Goal: Task Accomplishment & Management: Use online tool/utility

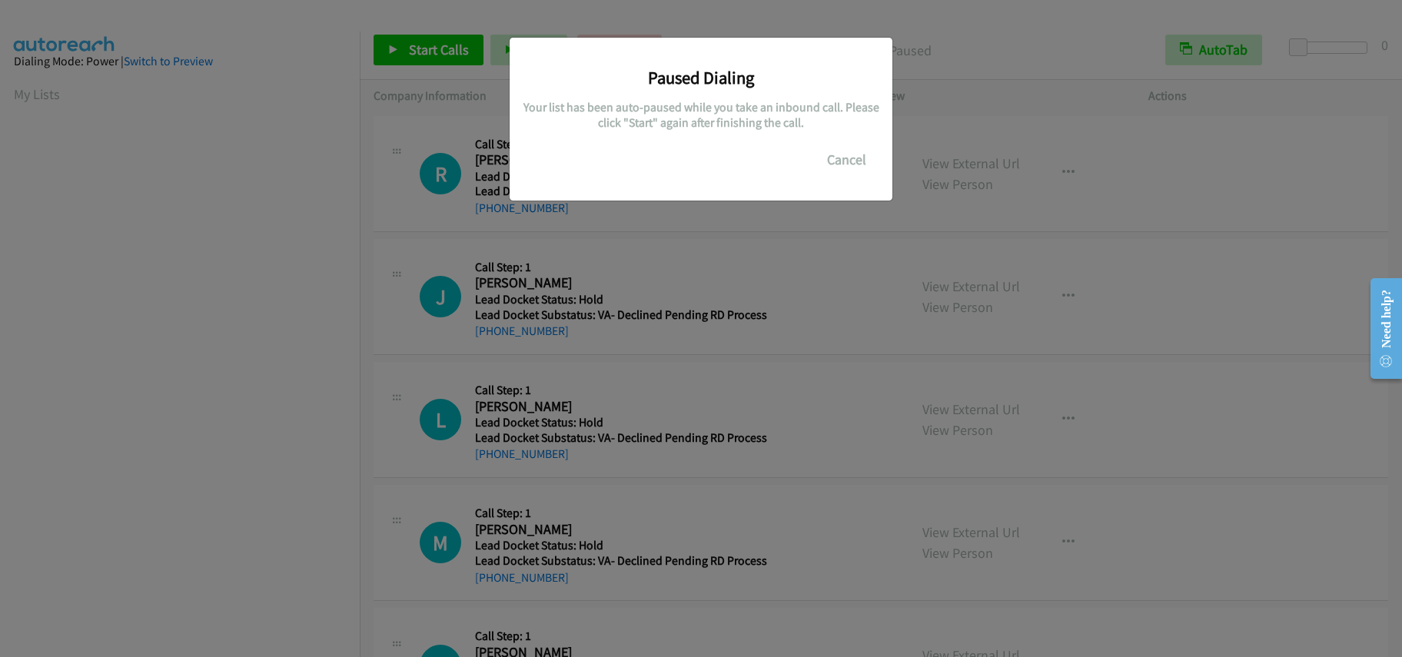
scroll to position [205, 0]
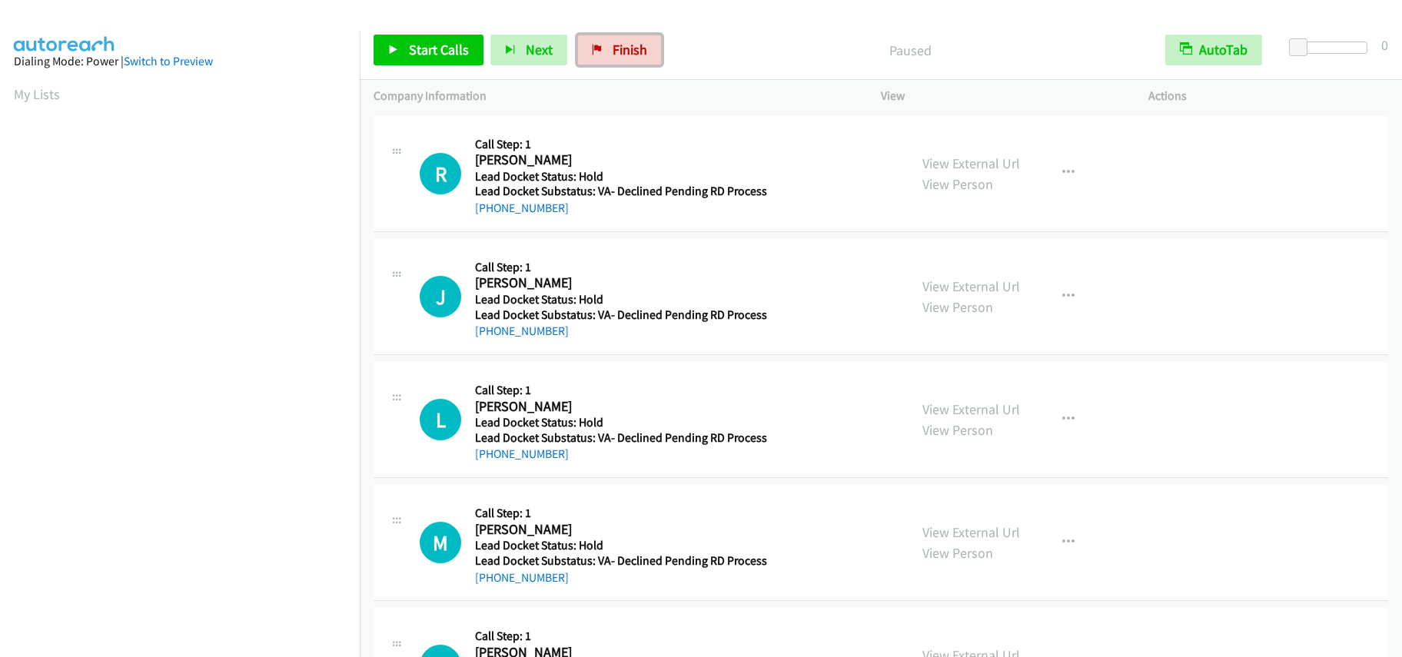
drag, startPoint x: 633, startPoint y: 51, endPoint x: 762, endPoint y: 55, distance: 129.2
click at [633, 51] on span "Finish" at bounding box center [630, 50] width 35 height 18
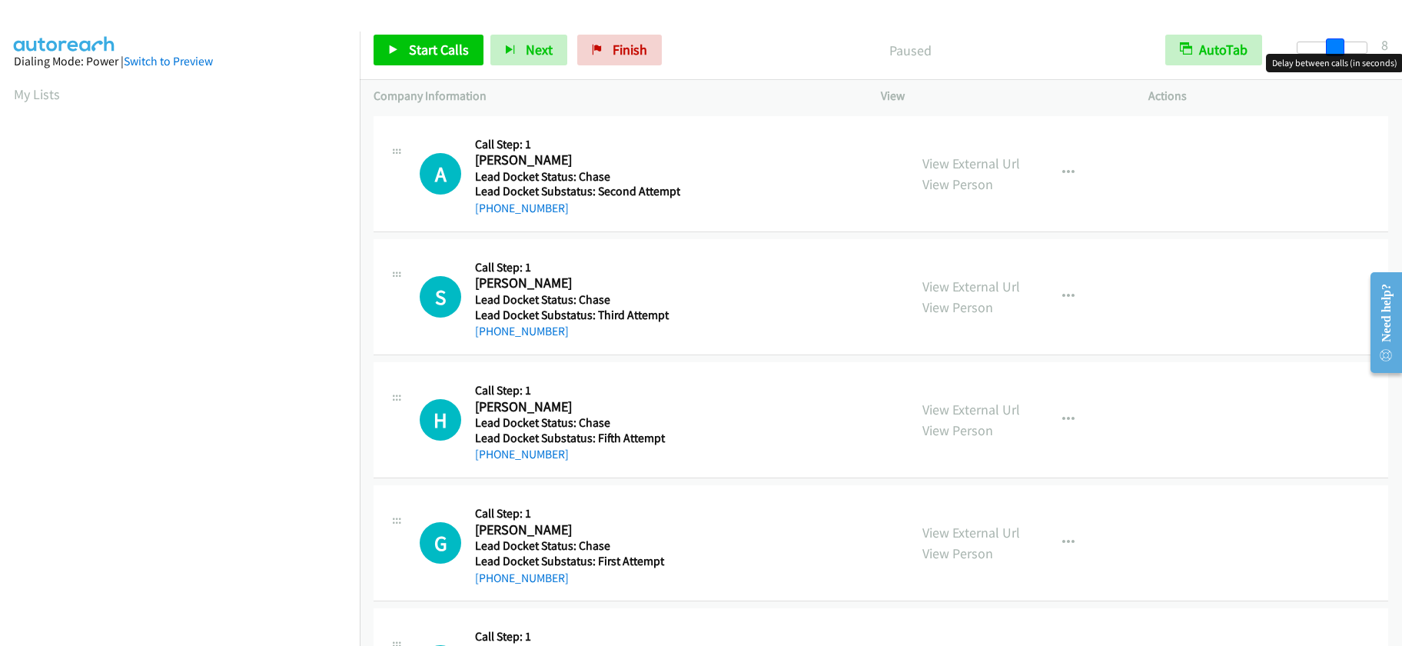
drag, startPoint x: 1305, startPoint y: 44, endPoint x: 1340, endPoint y: 36, distance: 35.4
click at [1340, 36] on div "Start Calls Pause Next Finish Paused AutoTab AutoTab 8" at bounding box center [881, 50] width 1042 height 59
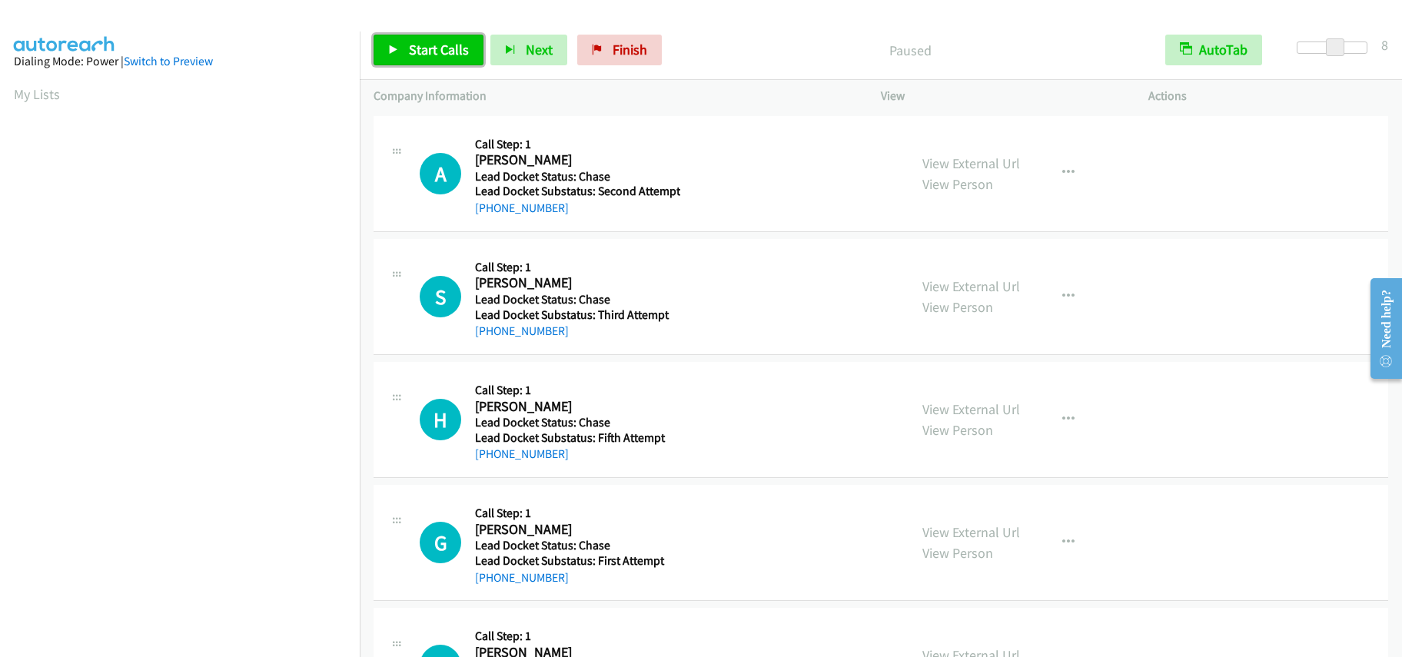
click at [420, 53] on span "Start Calls" at bounding box center [439, 50] width 60 height 18
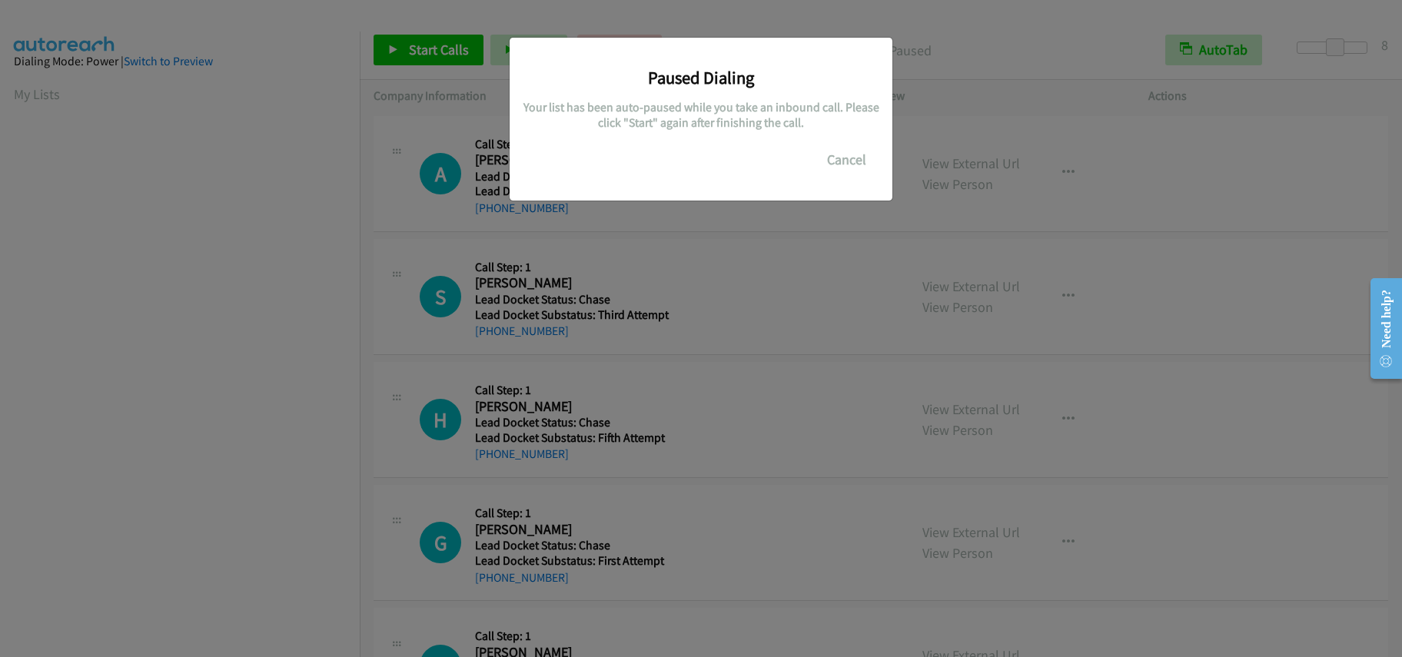
scroll to position [205, 0]
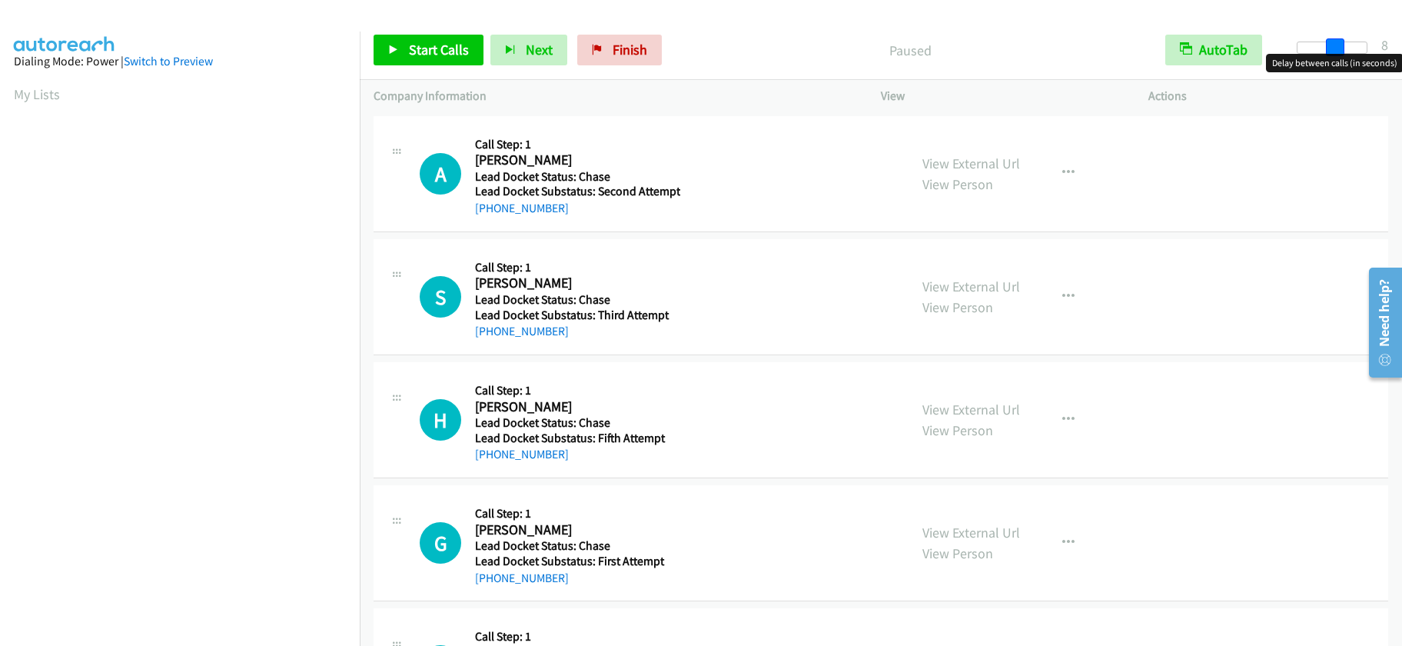
drag, startPoint x: 1298, startPoint y: 39, endPoint x: 1337, endPoint y: 39, distance: 39.2
click at [1337, 39] on span at bounding box center [1335, 47] width 18 height 18
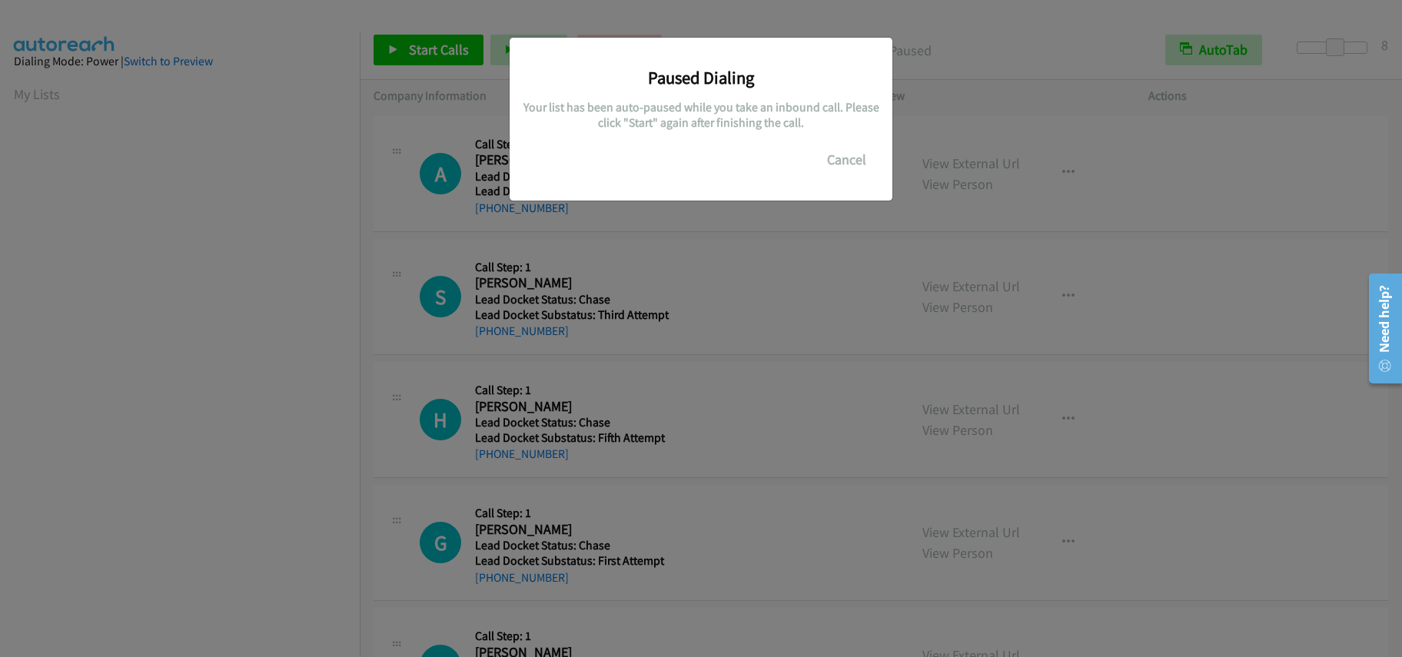
scroll to position [205, 0]
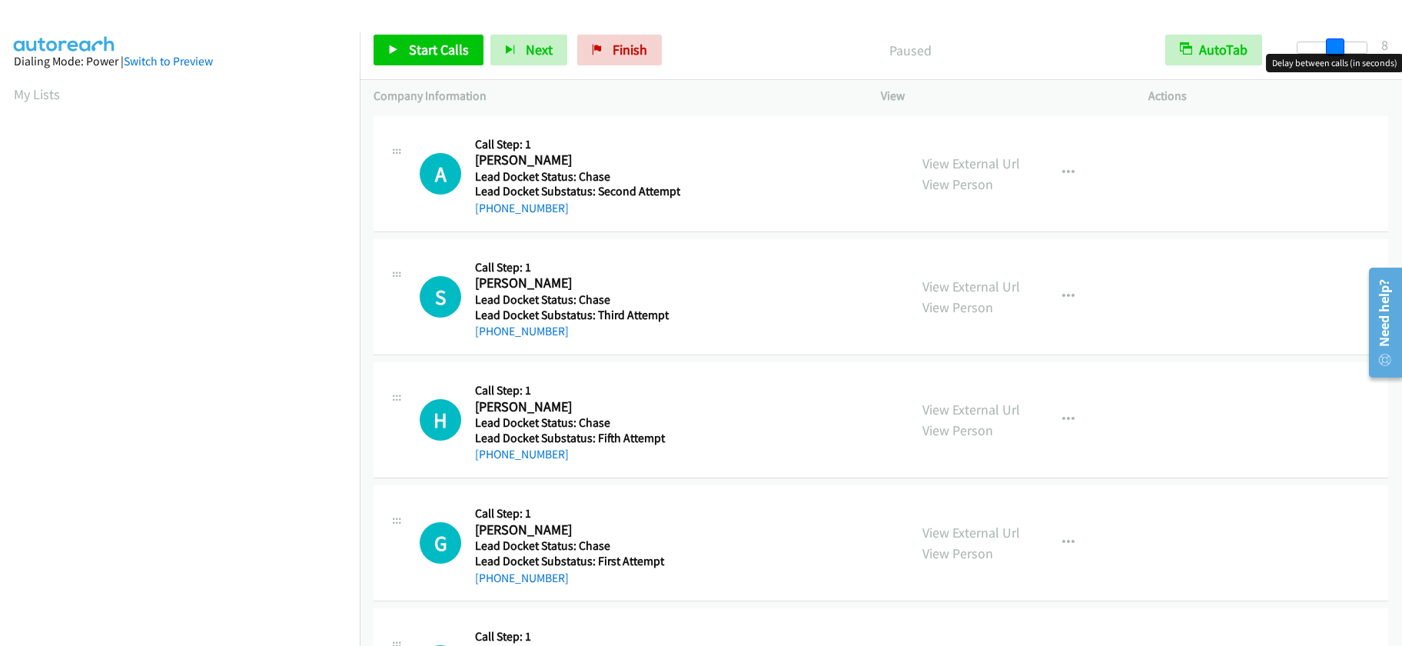
drag, startPoint x: 1291, startPoint y: 45, endPoint x: 1330, endPoint y: 50, distance: 39.6
click at [1330, 50] on span at bounding box center [1335, 47] width 18 height 18
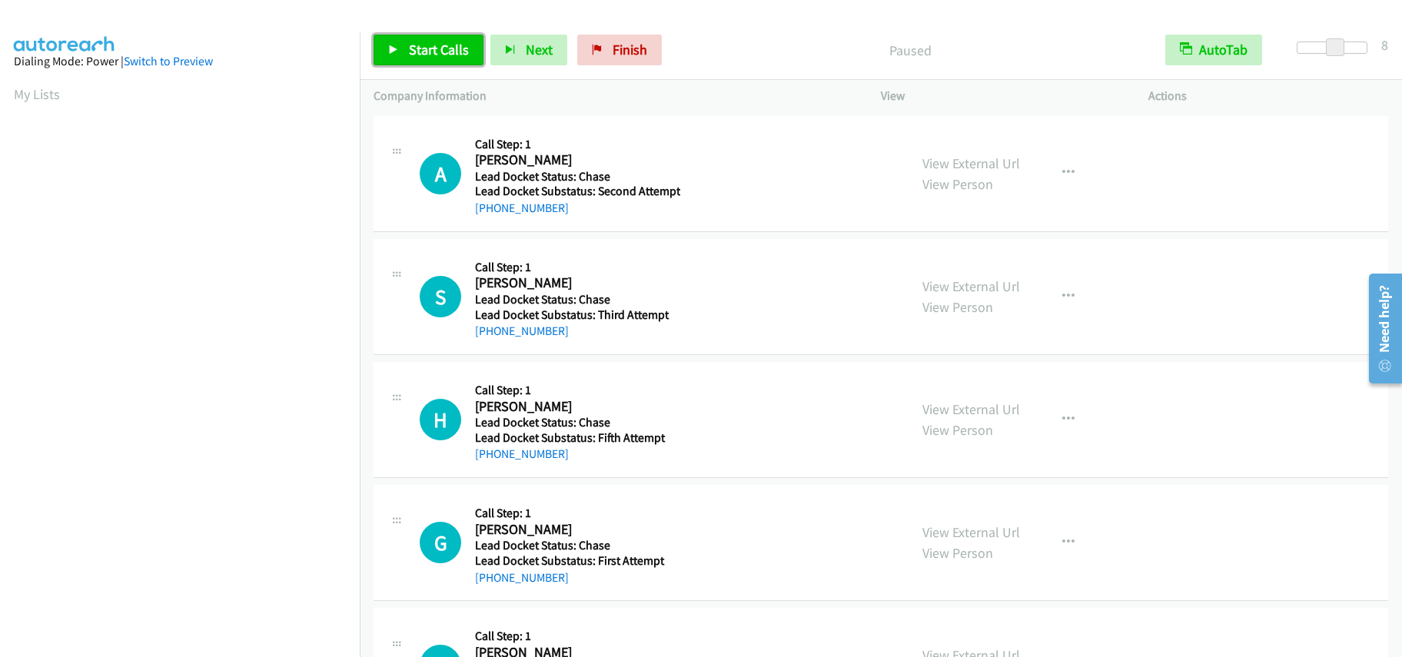
click at [431, 46] on span "Start Calls" at bounding box center [439, 50] width 60 height 18
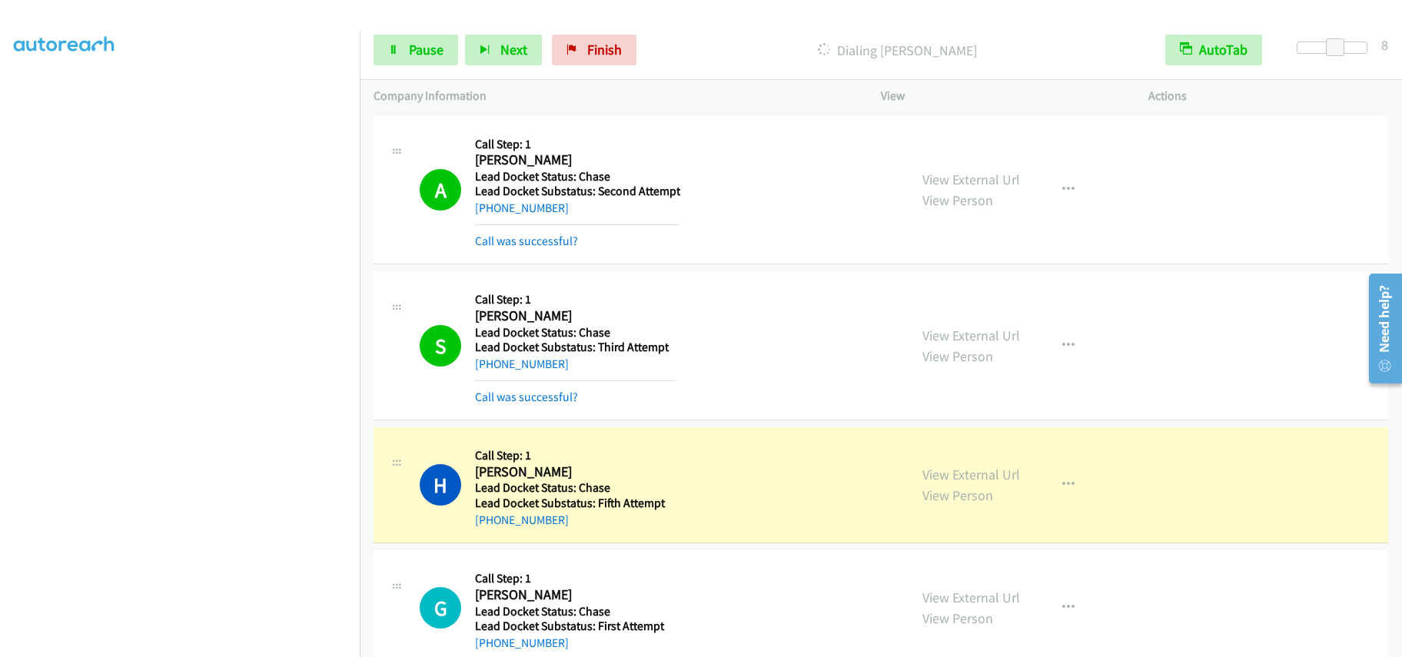
scroll to position [155, 0]
